Goal: Task Accomplishment & Management: Manage account settings

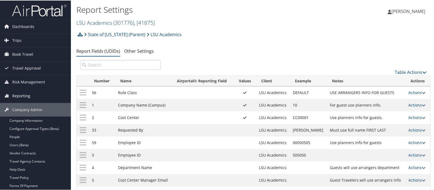
click at [18, 95] on span "Reporting" at bounding box center [21, 96] width 18 height 14
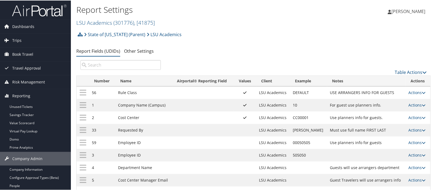
drag, startPoint x: 23, startPoint y: 105, endPoint x: 87, endPoint y: 91, distance: 65.6
click at [23, 105] on link "Unused Tickets" at bounding box center [35, 106] width 71 height 8
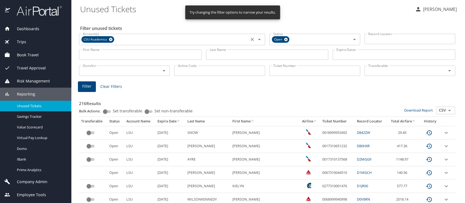
click at [112, 40] on icon at bounding box center [111, 40] width 4 height 4
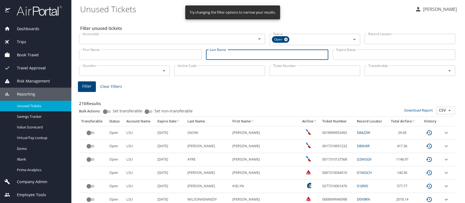
click at [212, 52] on input "Last Name" at bounding box center [267, 55] width 123 height 10
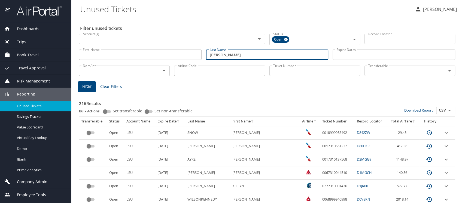
type input "Griffeth"
click at [83, 85] on span "Filter" at bounding box center [86, 86] width 9 height 7
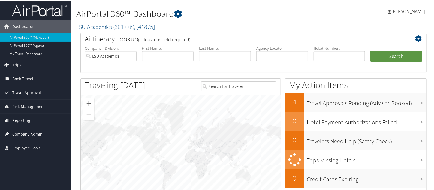
click at [28, 133] on span "Company Admin" at bounding box center [27, 134] width 30 height 14
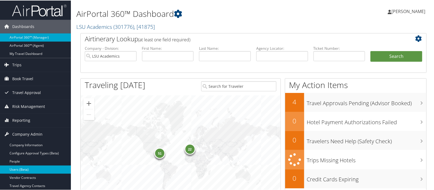
click at [25, 167] on link "Users (Beta)" at bounding box center [35, 169] width 71 height 8
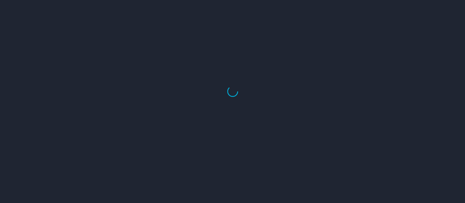
click at [443, 19] on div at bounding box center [232, 92] width 465 height 224
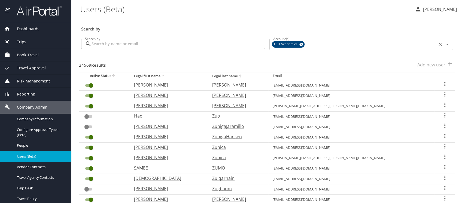
click at [299, 44] on icon at bounding box center [301, 44] width 4 height 6
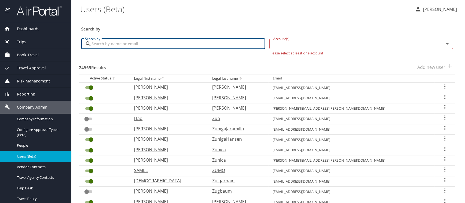
paste input "[EMAIL_ADDRESS][DOMAIN_NAME]"
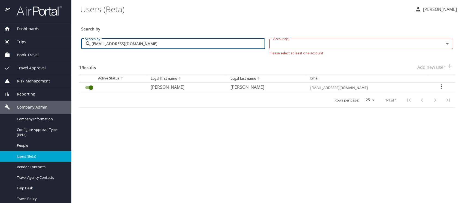
type input "[EMAIL_ADDRESS][DOMAIN_NAME]"
click at [440, 86] on icon "User Search Table" at bounding box center [441, 86] width 7 height 7
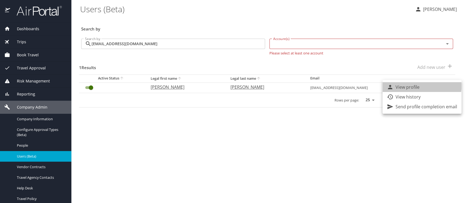
click at [419, 86] on p "View profile" at bounding box center [408, 87] width 24 height 7
select select "US"
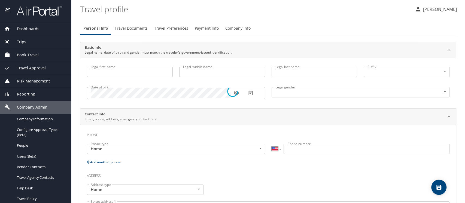
type input "Armando"
type input "Salinas"
type input "Male"
type input "Sandra"
type input "Salinas"
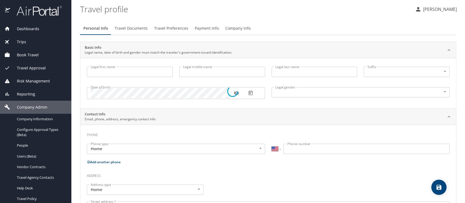
type input "(512) 415-9624"
select select "US"
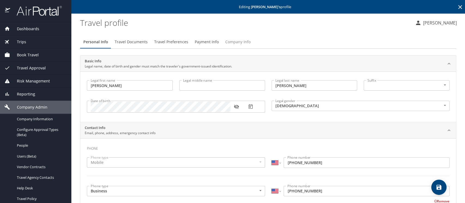
click at [232, 41] on span "Company Info" at bounding box center [237, 42] width 25 height 7
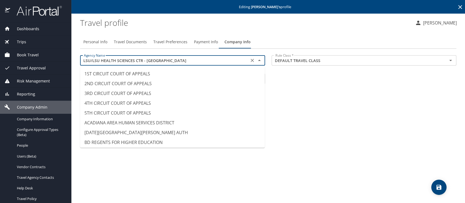
scroll to position [2668, 0]
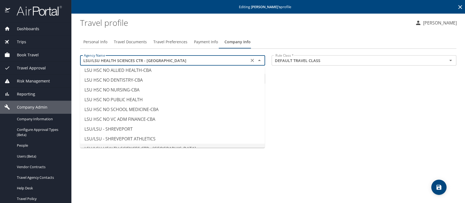
drag, startPoint x: 180, startPoint y: 60, endPoint x: 68, endPoint y: 52, distance: 112.2
click at [68, 52] on div "Dashboards AirPortal 360™ Manager AirPortal 360™ Agent My Travel Dashboard Trip…" at bounding box center [232, 101] width 465 height 203
click at [264, 32] on div "Personal Info Travel Documents Travel Preferences Payment Info Company Info Age…" at bounding box center [268, 117] width 376 height 172
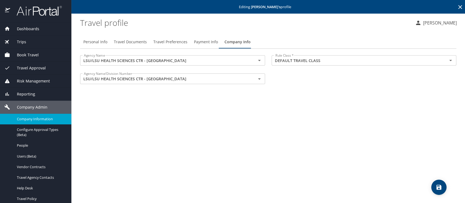
click at [29, 121] on span "Company Information" at bounding box center [41, 119] width 48 height 5
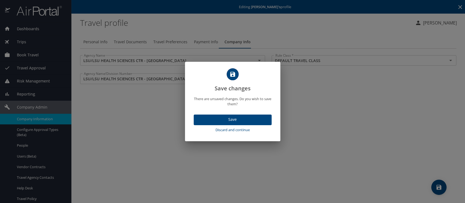
click at [232, 130] on span "Discard and continue" at bounding box center [233, 130] width 74 height 6
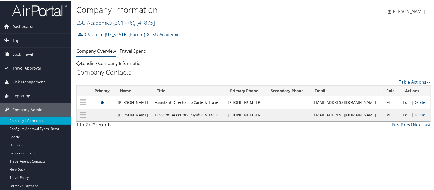
click at [101, 22] on link "LSU Academics ( 301776 ) , [ 41875 ]" at bounding box center [115, 22] width 78 height 7
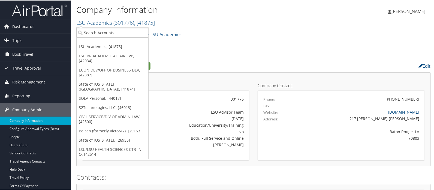
paste input "LSU/LSU HEALTH SCIENCES CTR - [GEOGRAPHIC_DATA]"
type input "LSU/LSU HEALTH SCIENCES CTR - [GEOGRAPHIC_DATA]"
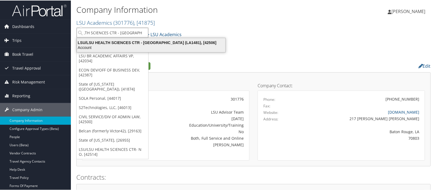
click at [192, 39] on div "LSU/LSU HEALTH SCIENCES CTR - SHREVEPORT (LA1481), [42506] Account" at bounding box center [151, 44] width 147 height 13
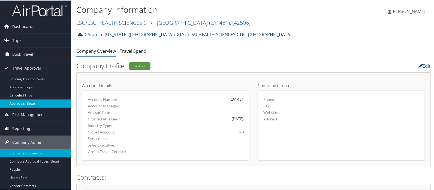
click at [22, 102] on link "Approvals (Beta)" at bounding box center [35, 103] width 71 height 8
